Goal: Task Accomplishment & Management: Use online tool/utility

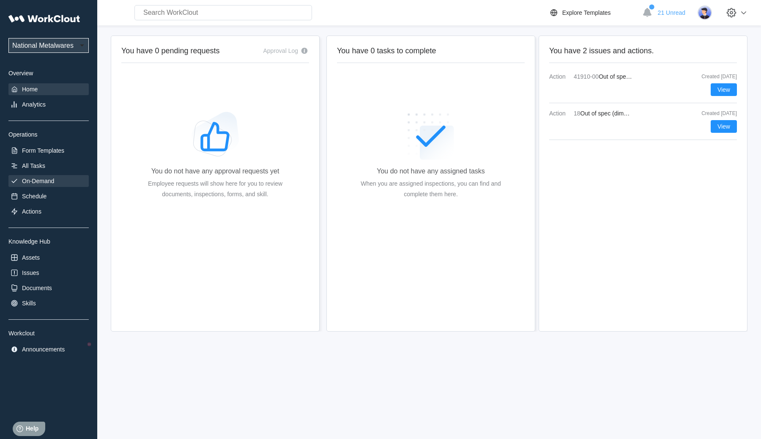
click at [47, 180] on div "On-Demand" at bounding box center [38, 181] width 32 height 7
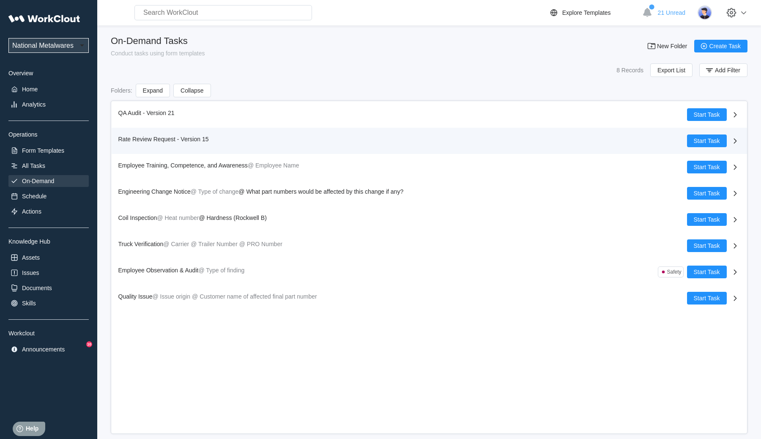
click at [284, 147] on div "Rate Review Request - Version 15 Start Task" at bounding box center [429, 141] width 635 height 26
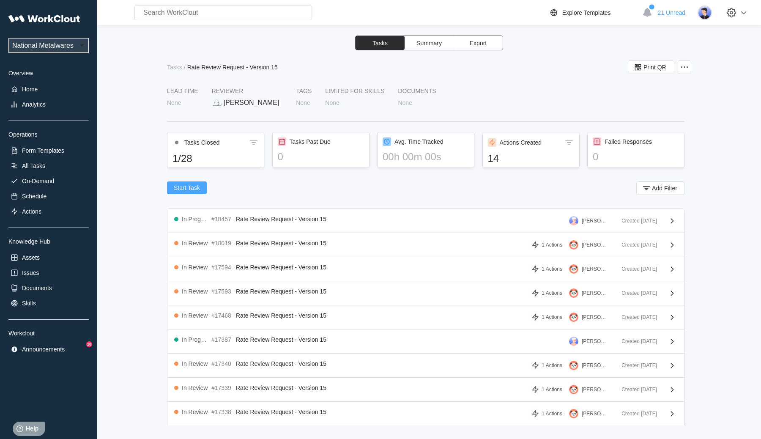
click at [193, 185] on span "Start Task" at bounding box center [187, 188] width 26 height 6
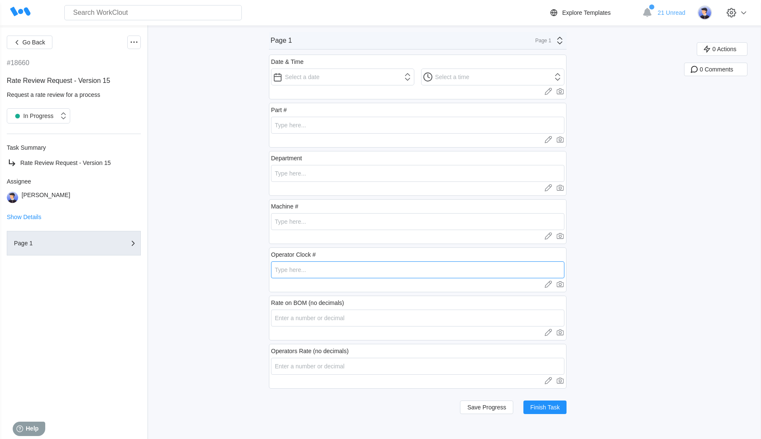
click at [334, 268] on input "text" at bounding box center [417, 269] width 293 height 17
type input "5"
click at [538, 400] on button "Finish Task" at bounding box center [544, 407] width 43 height 14
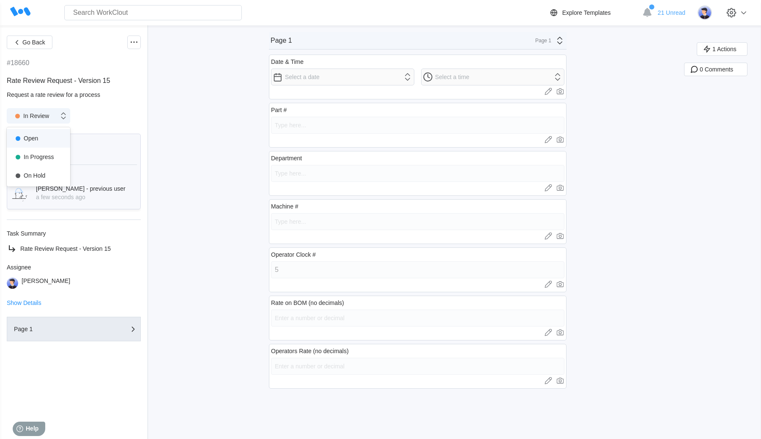
click at [25, 112] on div "In Review" at bounding box center [30, 116] width 38 height 12
click at [34, 139] on div "Open" at bounding box center [38, 138] width 53 height 12
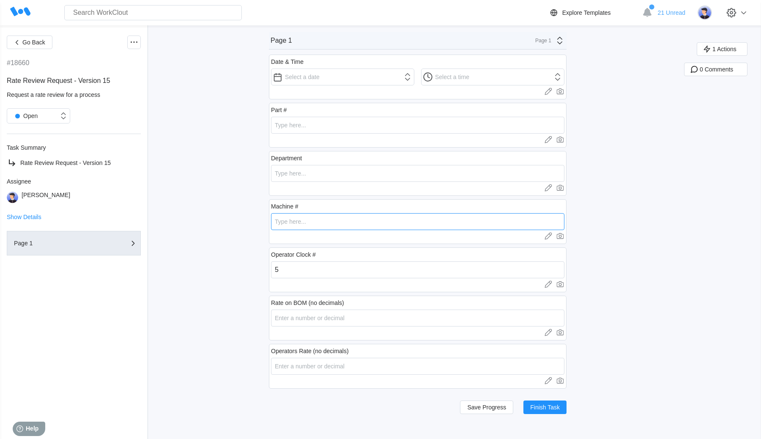
click at [331, 226] on input "text" at bounding box center [417, 221] width 293 height 17
type input "5"
click at [540, 405] on span "Finish Task" at bounding box center [545, 407] width 30 height 6
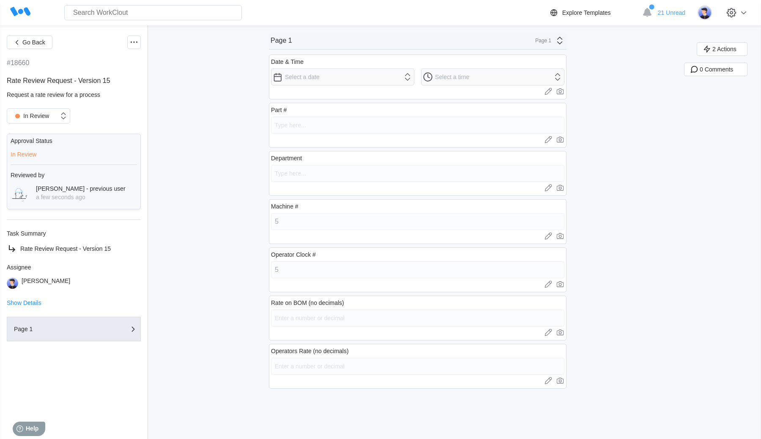
click at [136, 49] on div "Go Back #18660 Rate Review Request - Version 15 Request a rate review for a pro…" at bounding box center [74, 232] width 134 height 393
click at [136, 46] on icon at bounding box center [134, 42] width 10 height 10
click at [93, 142] on div "Delete Task" at bounding box center [89, 144] width 31 height 7
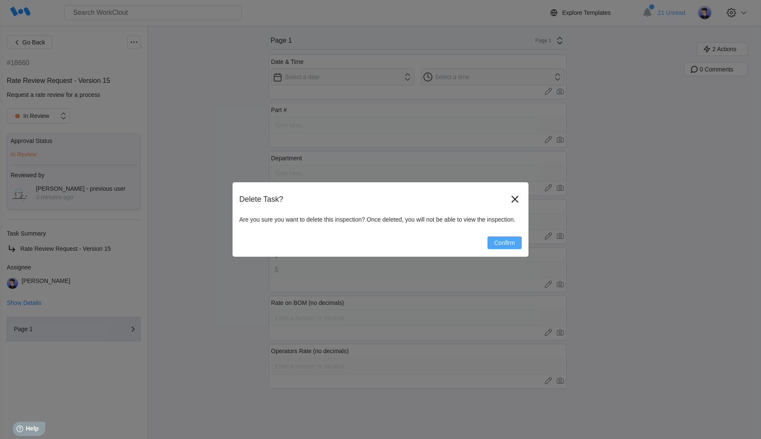
click at [501, 240] on span "Confirm" at bounding box center [504, 243] width 21 height 6
